Goal: Task Accomplishment & Management: Complete application form

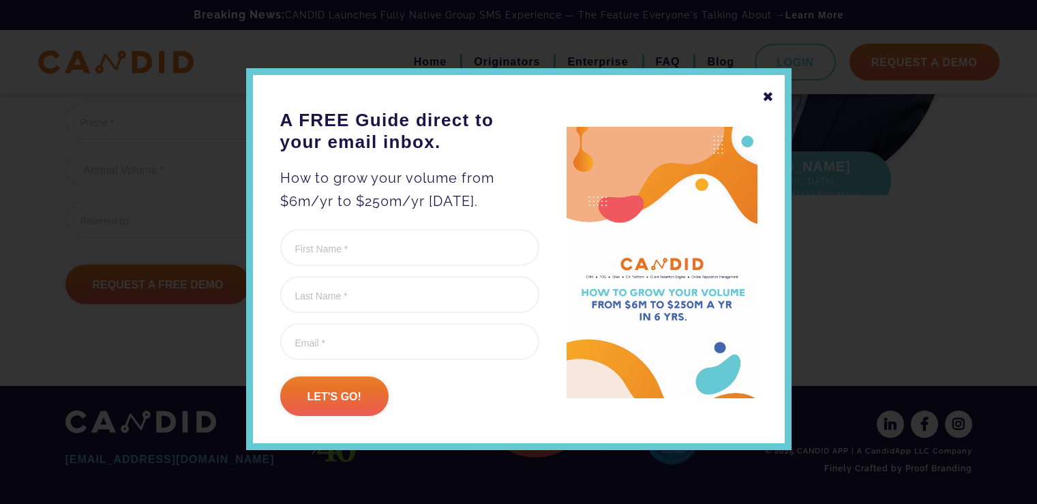
scroll to position [14, 0]
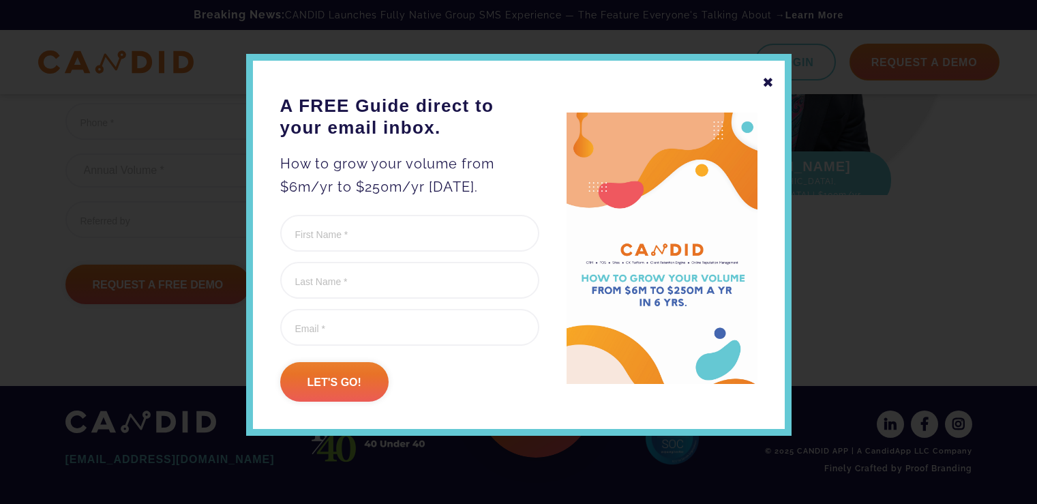
click at [764, 77] on div "✖" at bounding box center [768, 82] width 12 height 23
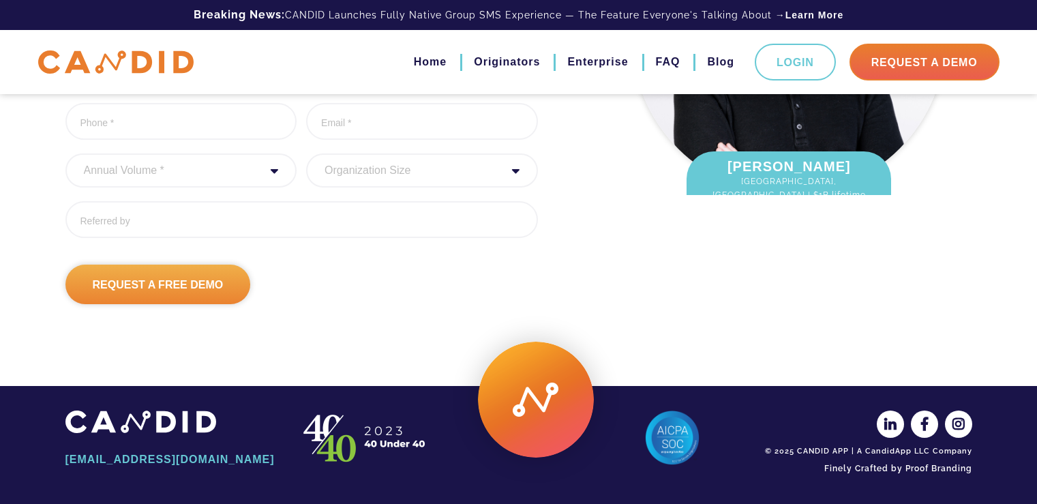
click at [205, 289] on input "Request A Free Demo" at bounding box center [157, 285] width 185 height 40
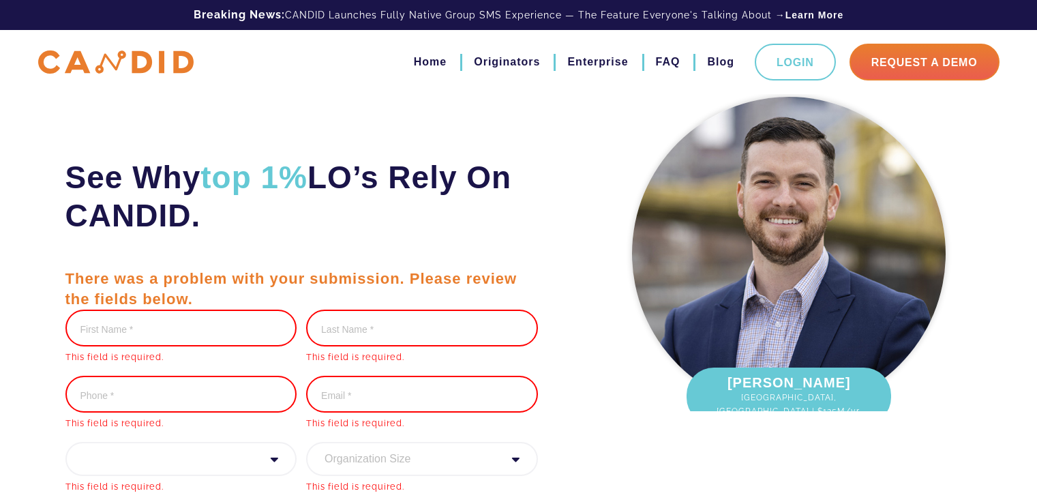
scroll to position [0, 0]
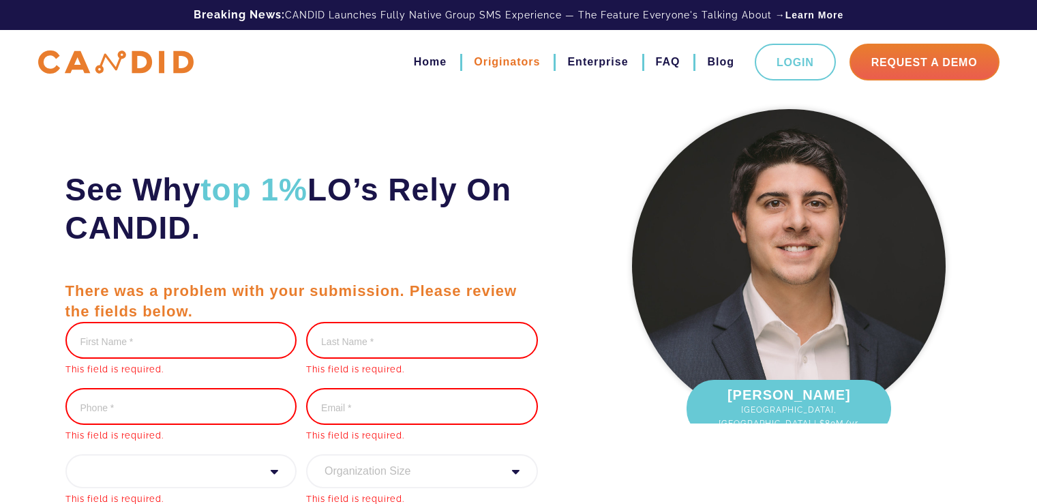
click at [529, 55] on link "Originators" at bounding box center [507, 61] width 66 height 23
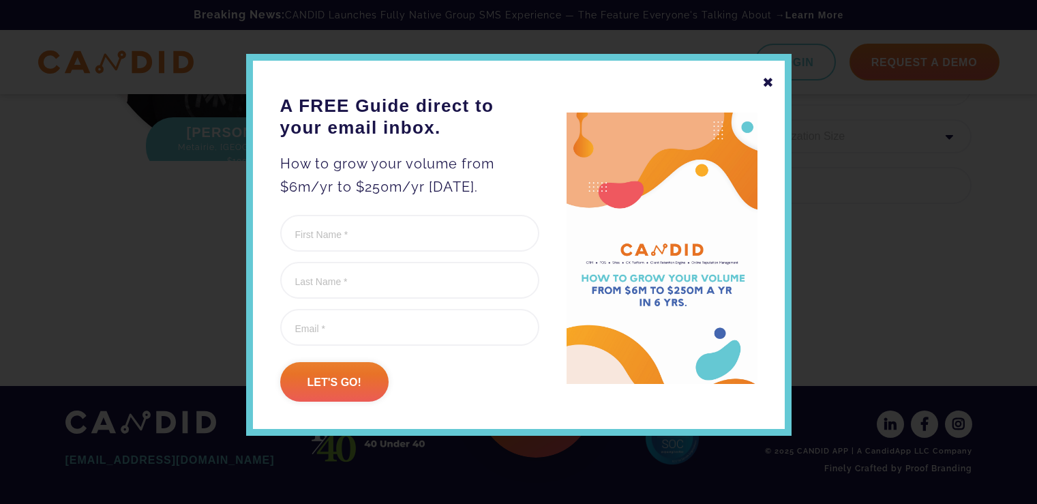
scroll to position [4666, 0]
click at [768, 72] on div "✖" at bounding box center [768, 82] width 12 height 23
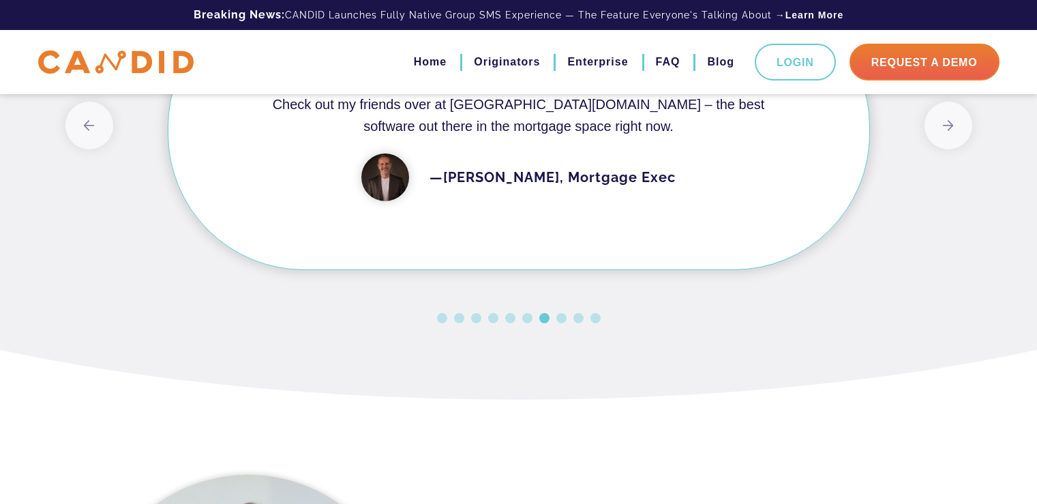
scroll to position [3826, 0]
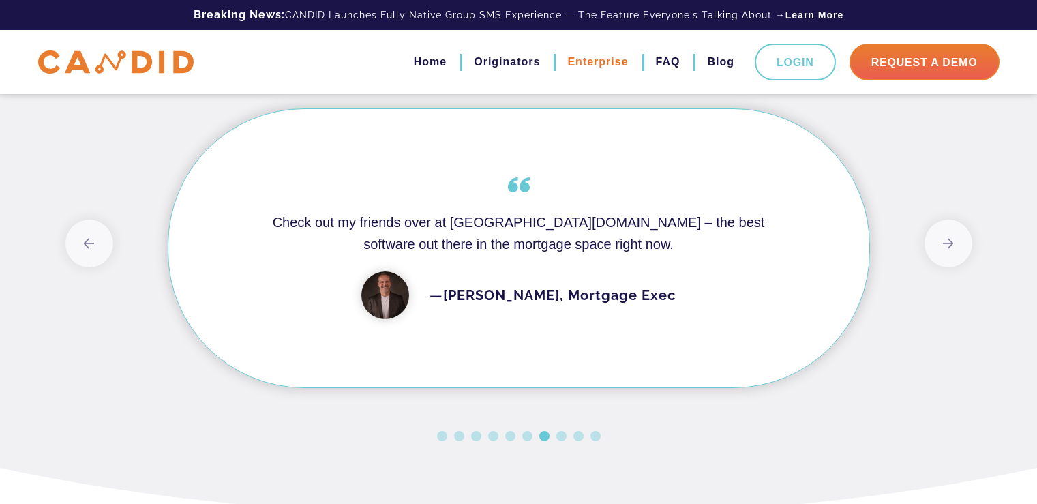
click at [599, 57] on link "Enterprise" at bounding box center [597, 61] width 61 height 23
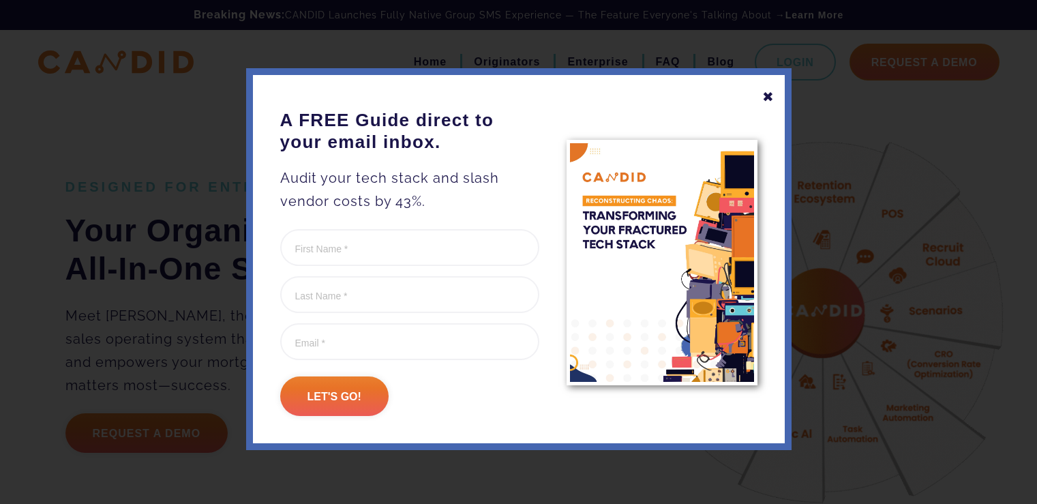
click at [766, 102] on div "✖" at bounding box center [768, 96] width 12 height 23
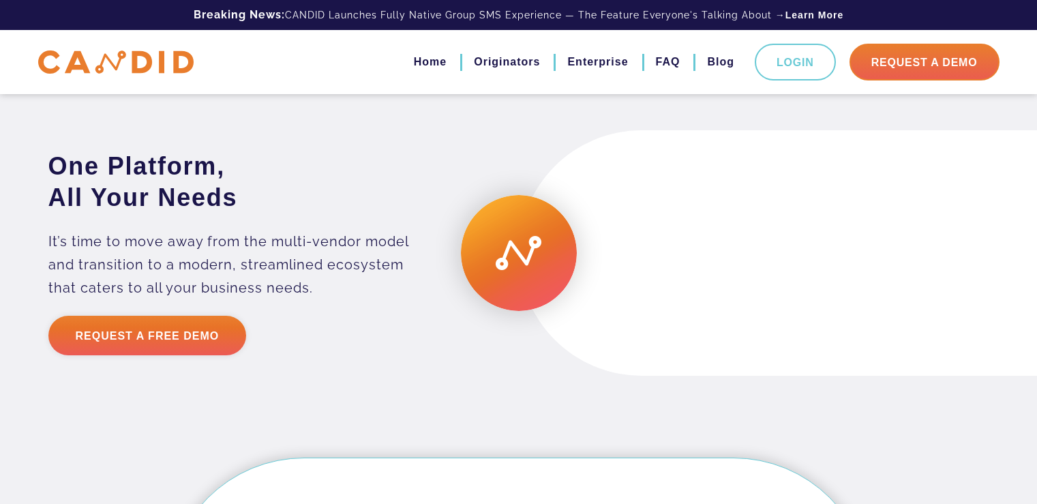
scroll to position [2659, 0]
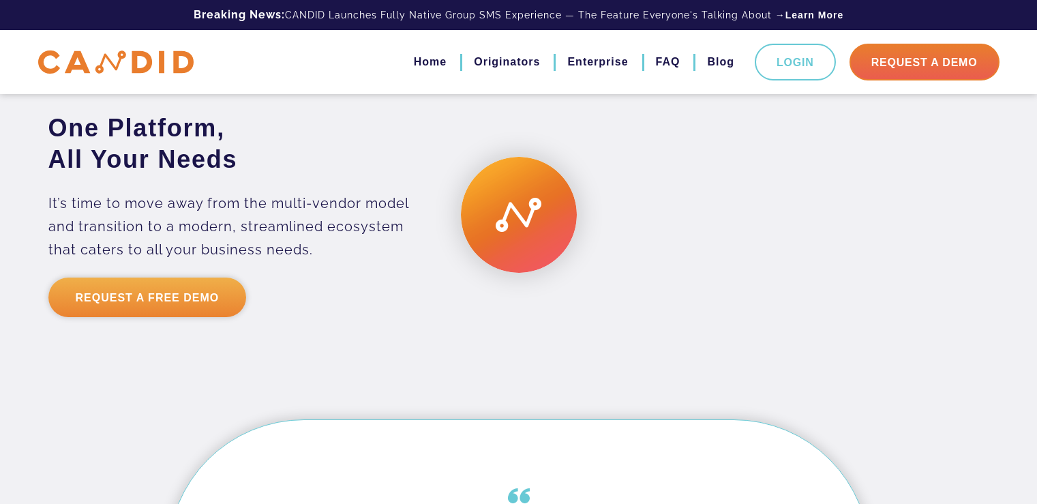
click at [82, 317] on link "Request a Free Demo" at bounding box center [147, 298] width 198 height 40
